Goal: Task Accomplishment & Management: Complete application form

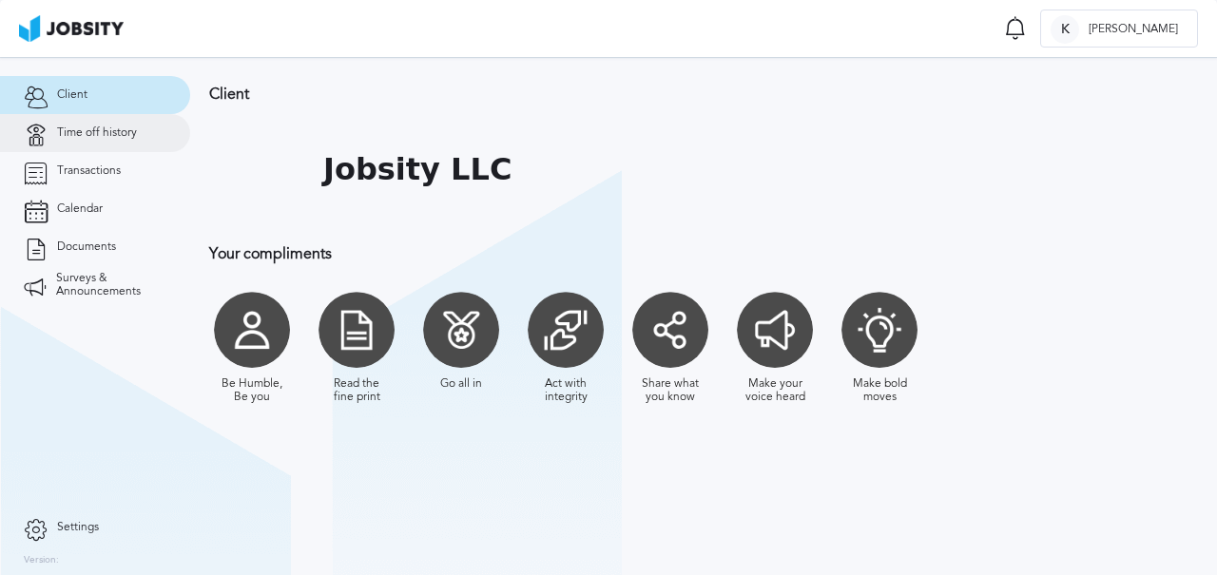
click at [109, 142] on link "Time off history" at bounding box center [95, 133] width 190 height 38
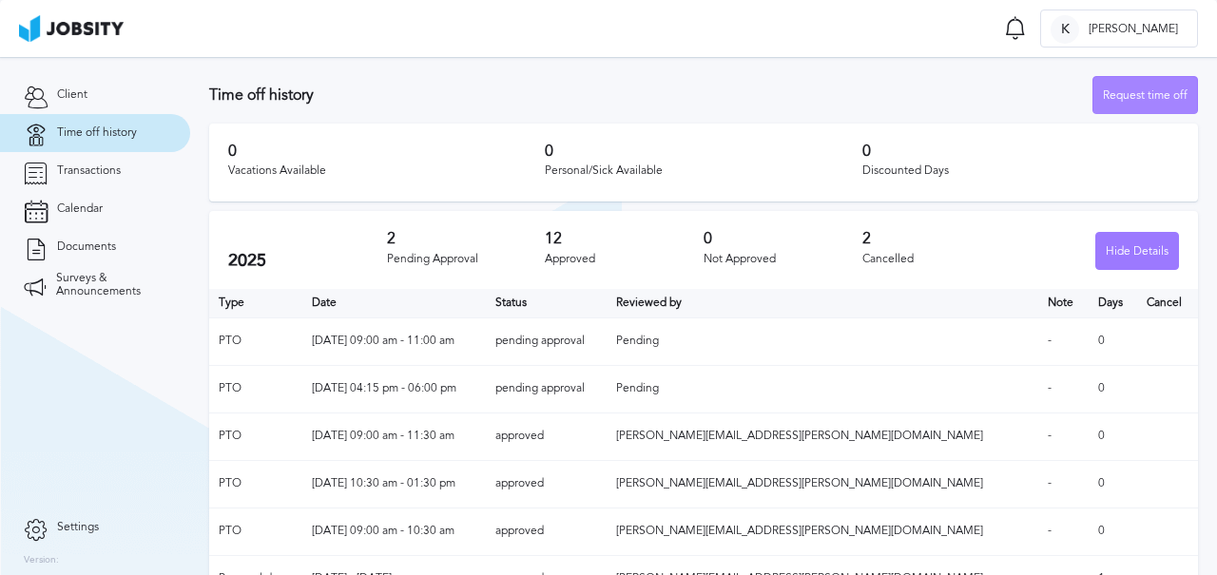
click at [1142, 105] on div "Request time off" at bounding box center [1146, 96] width 104 height 38
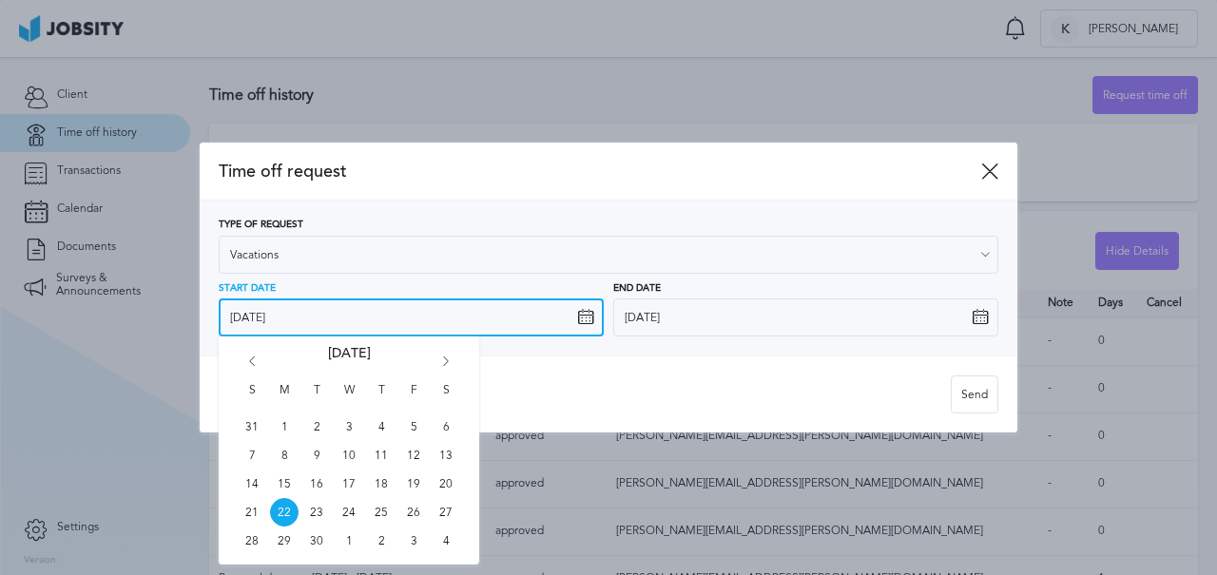
click at [492, 317] on input "[DATE]" at bounding box center [411, 318] width 385 height 38
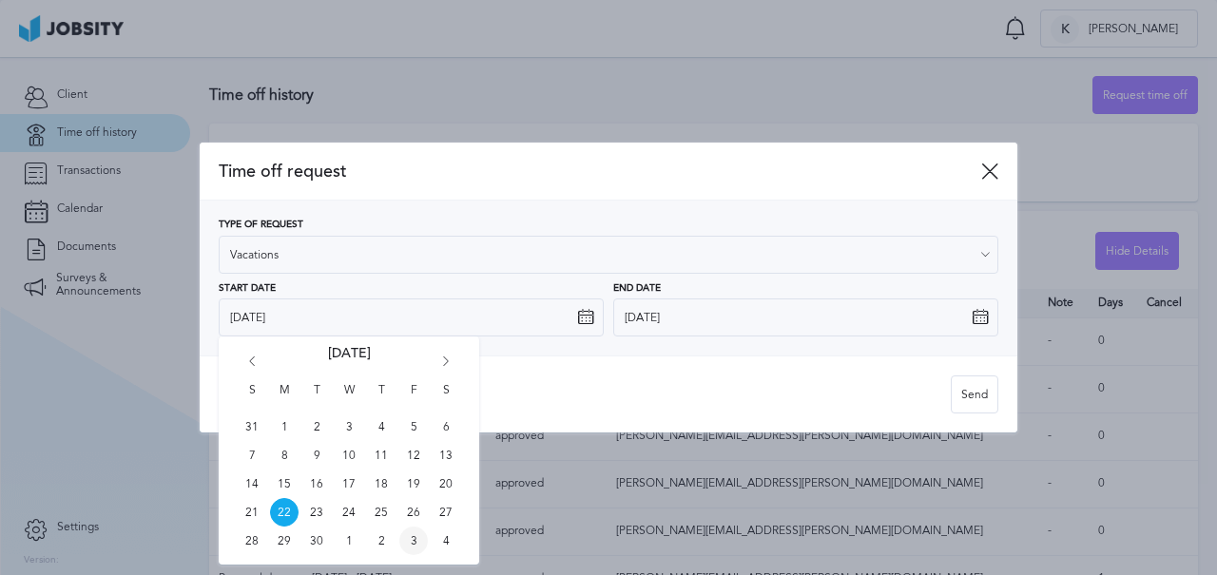
click at [410, 545] on span "3" at bounding box center [413, 541] width 29 height 29
type input "[DATE]"
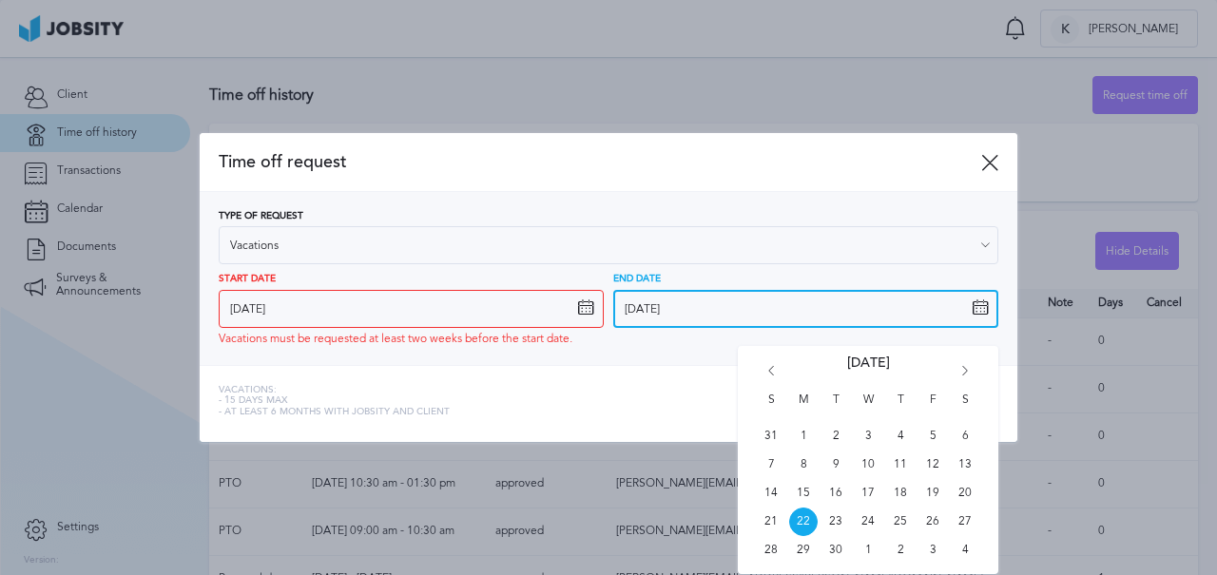
click at [760, 314] on input "[DATE]" at bounding box center [805, 309] width 385 height 38
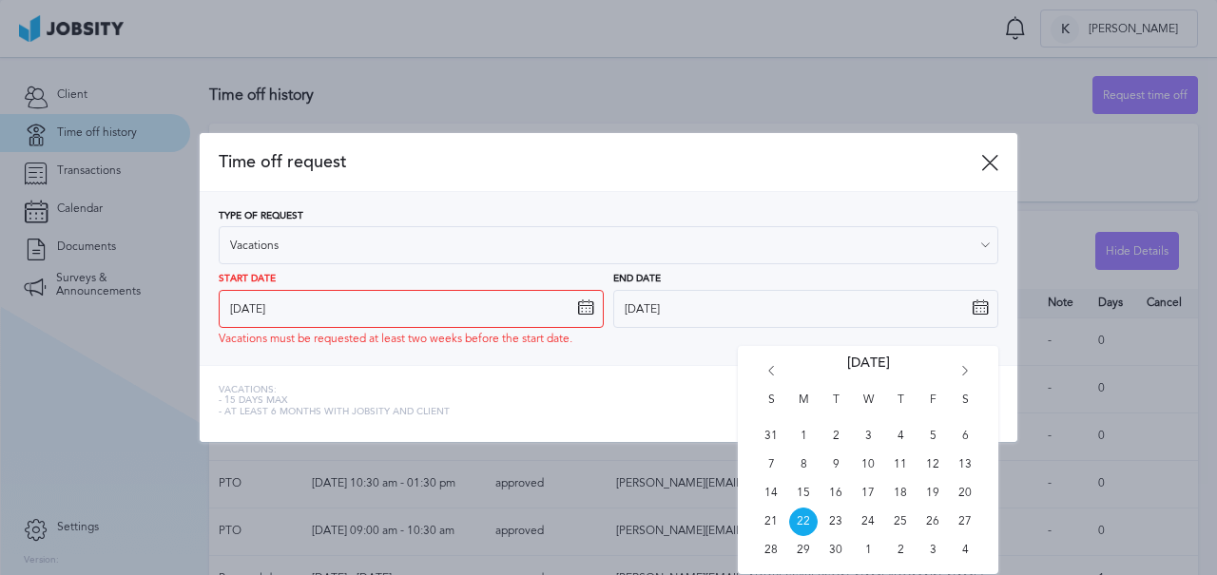
click at [596, 388] on div "Vacations: - 15 days max - At least 6 months with jobsity and client" at bounding box center [585, 404] width 732 height 38
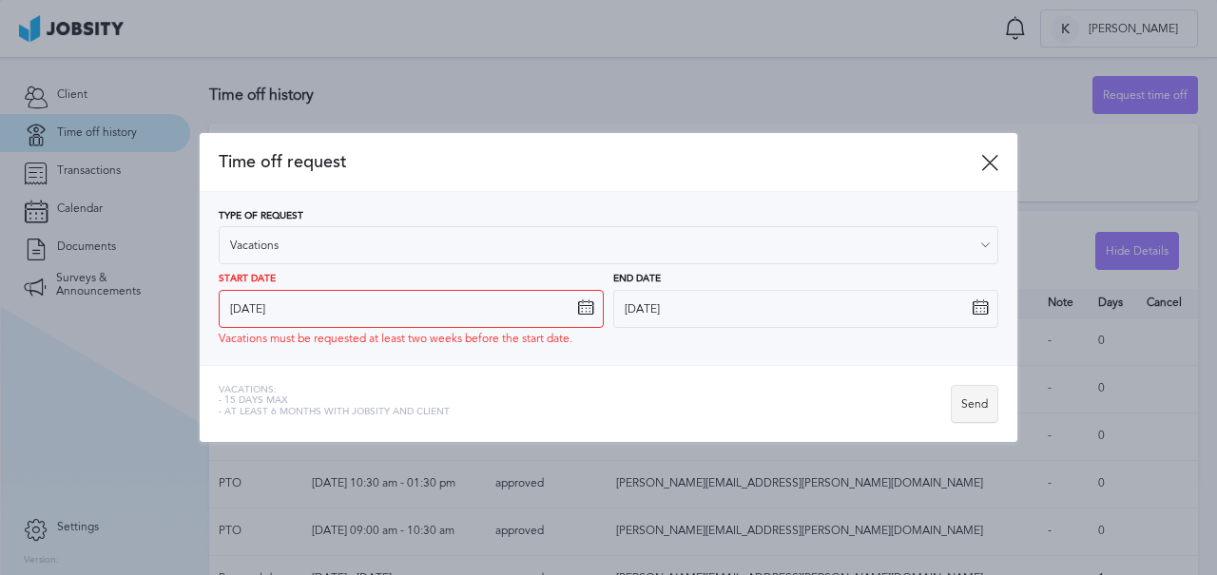
click at [982, 410] on div "Send" at bounding box center [975, 405] width 46 height 38
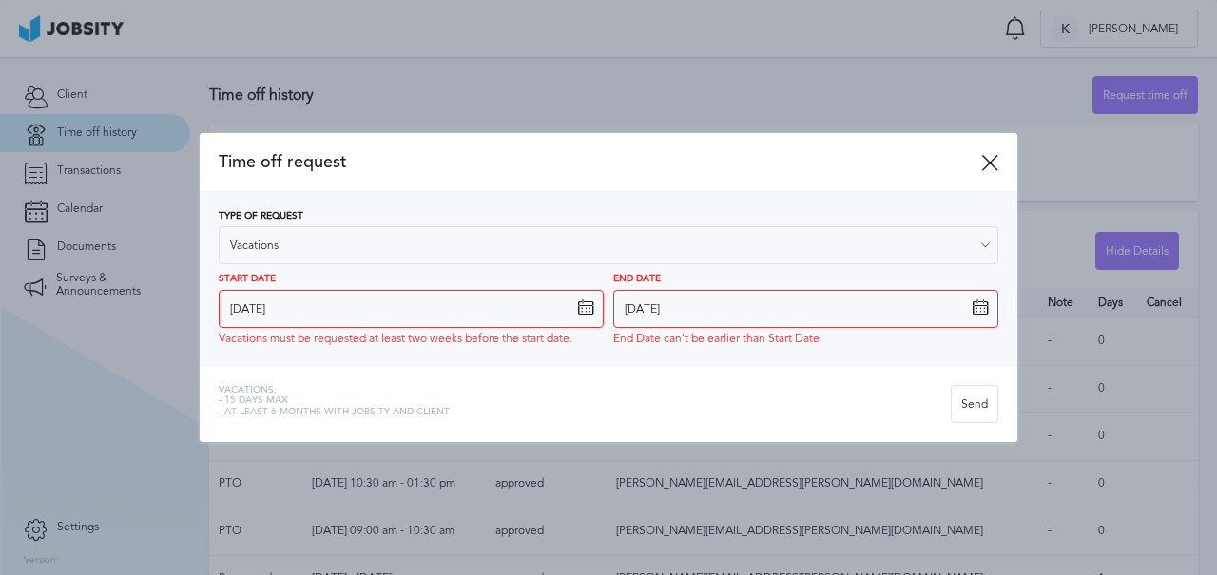
click at [991, 146] on div "Time off request" at bounding box center [609, 162] width 818 height 59
click at [991, 156] on icon at bounding box center [989, 162] width 17 height 17
